Goal: Task Accomplishment & Management: Manage account settings

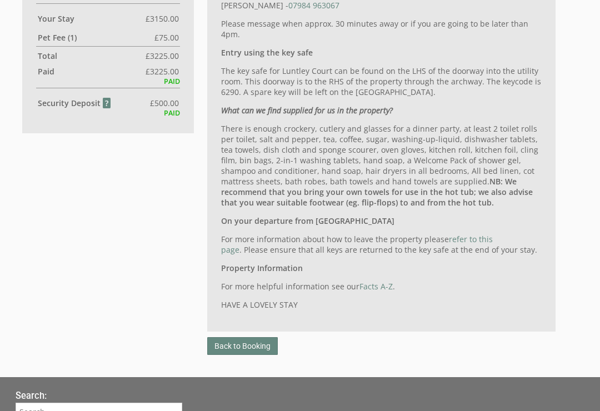
scroll to position [620, 0]
click at [246, 347] on link "Back to Booking" at bounding box center [242, 346] width 71 height 18
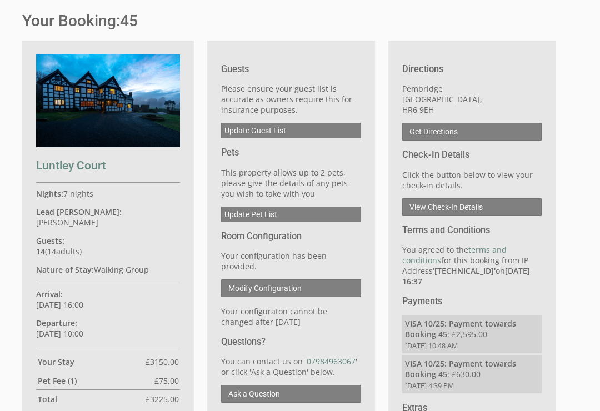
scroll to position [276, 0]
click at [299, 132] on link "Update Guest List" at bounding box center [290, 131] width 139 height 16
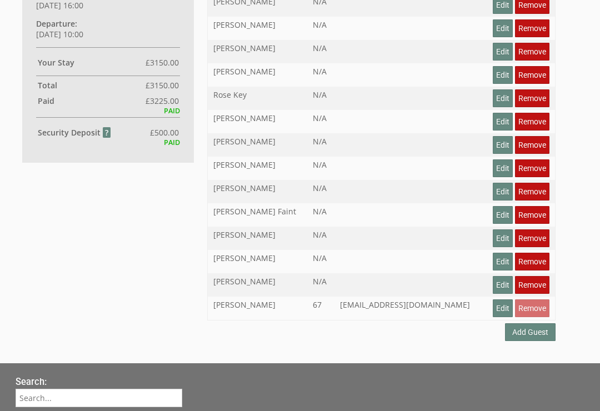
scroll to position [577, 0]
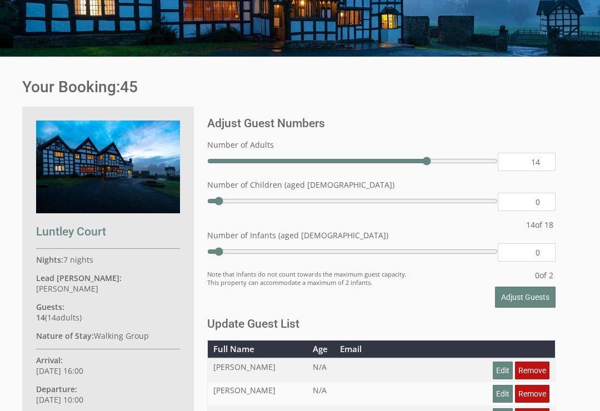
scroll to position [17, 0]
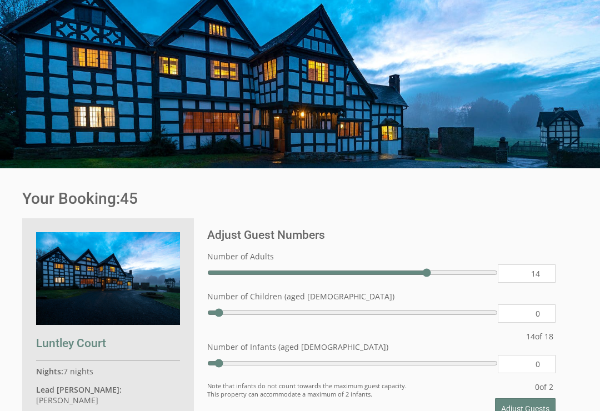
scroll to position [98, 0]
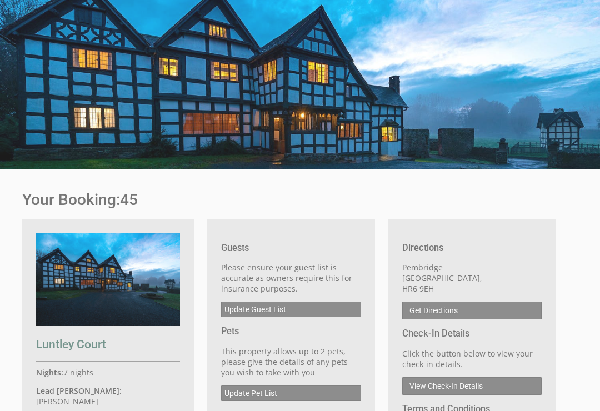
scroll to position [277, 0]
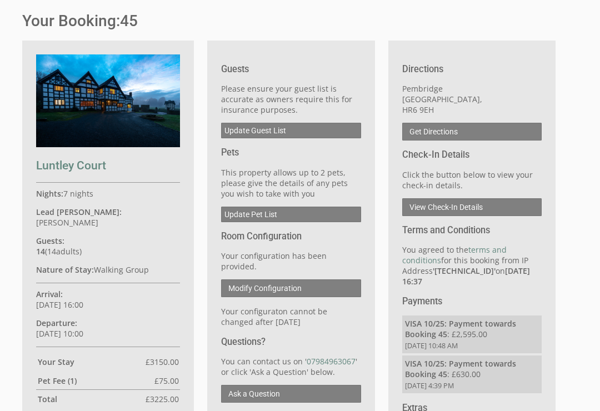
click at [460, 135] on link "Get Directions" at bounding box center [471, 132] width 139 height 18
